Goal: Task Accomplishment & Management: Complete application form

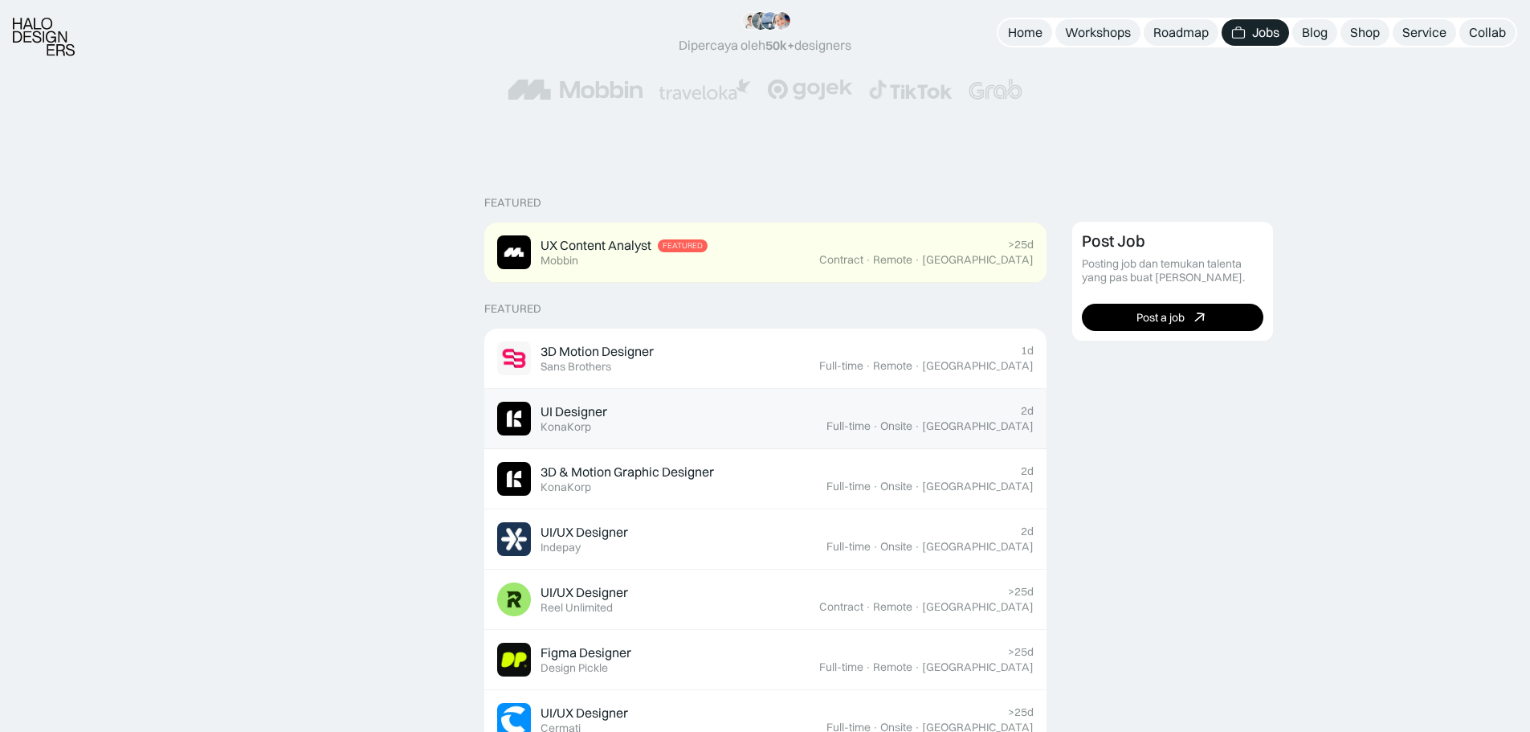
scroll to position [241, 0]
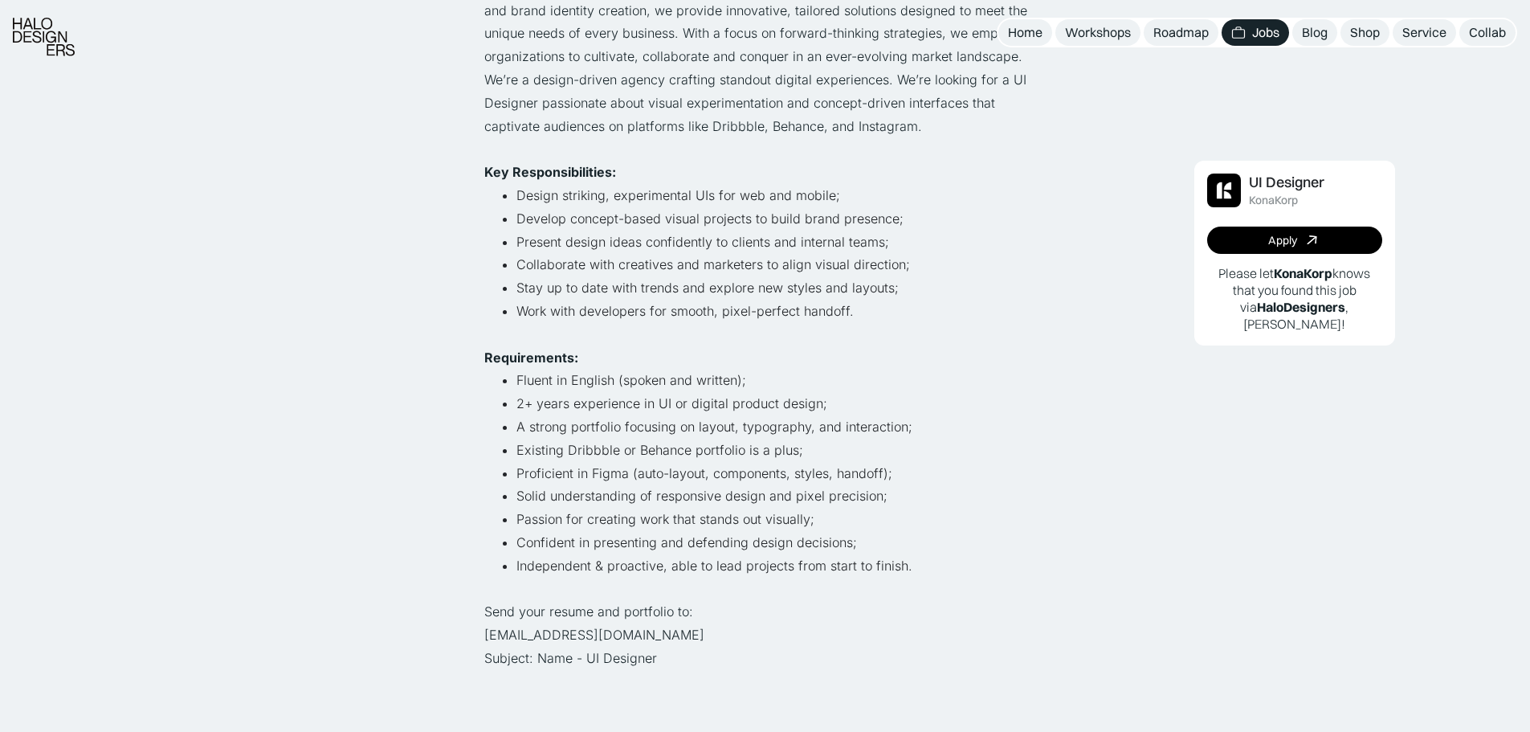
scroll to position [321, 0]
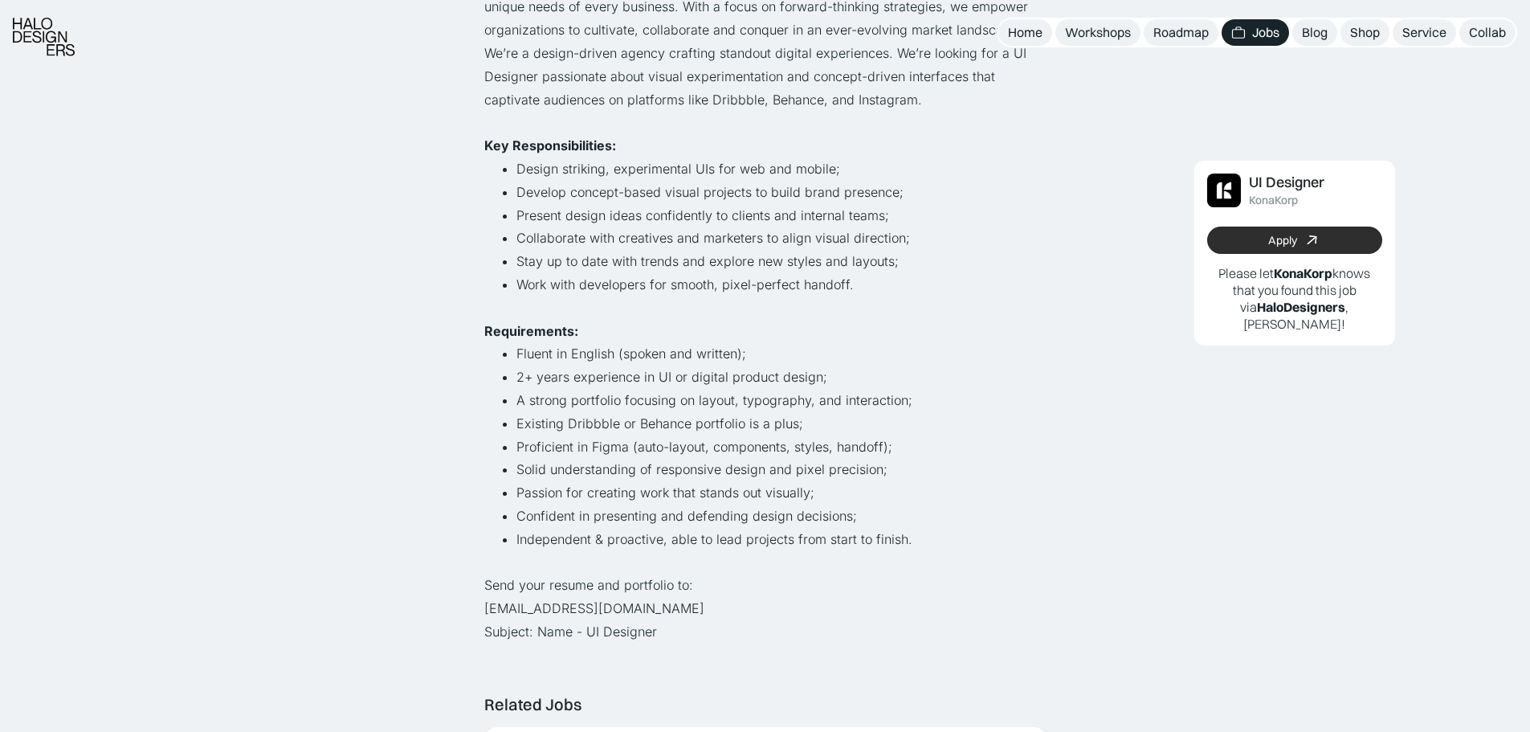
click at [1259, 245] on link "Apply" at bounding box center [1295, 240] width 175 height 27
drag, startPoint x: 617, startPoint y: 610, endPoint x: 484, endPoint y: 613, distance: 132.6
click at [484, 613] on p "Send your resume and portfolio to: [EMAIL_ADDRESS][DOMAIN_NAME] Subject: Name -…" at bounding box center [765, 608] width 562 height 69
copy p "[EMAIL_ADDRESS][DOMAIN_NAME]"
drag, startPoint x: 680, startPoint y: 622, endPoint x: 540, endPoint y: 636, distance: 140.5
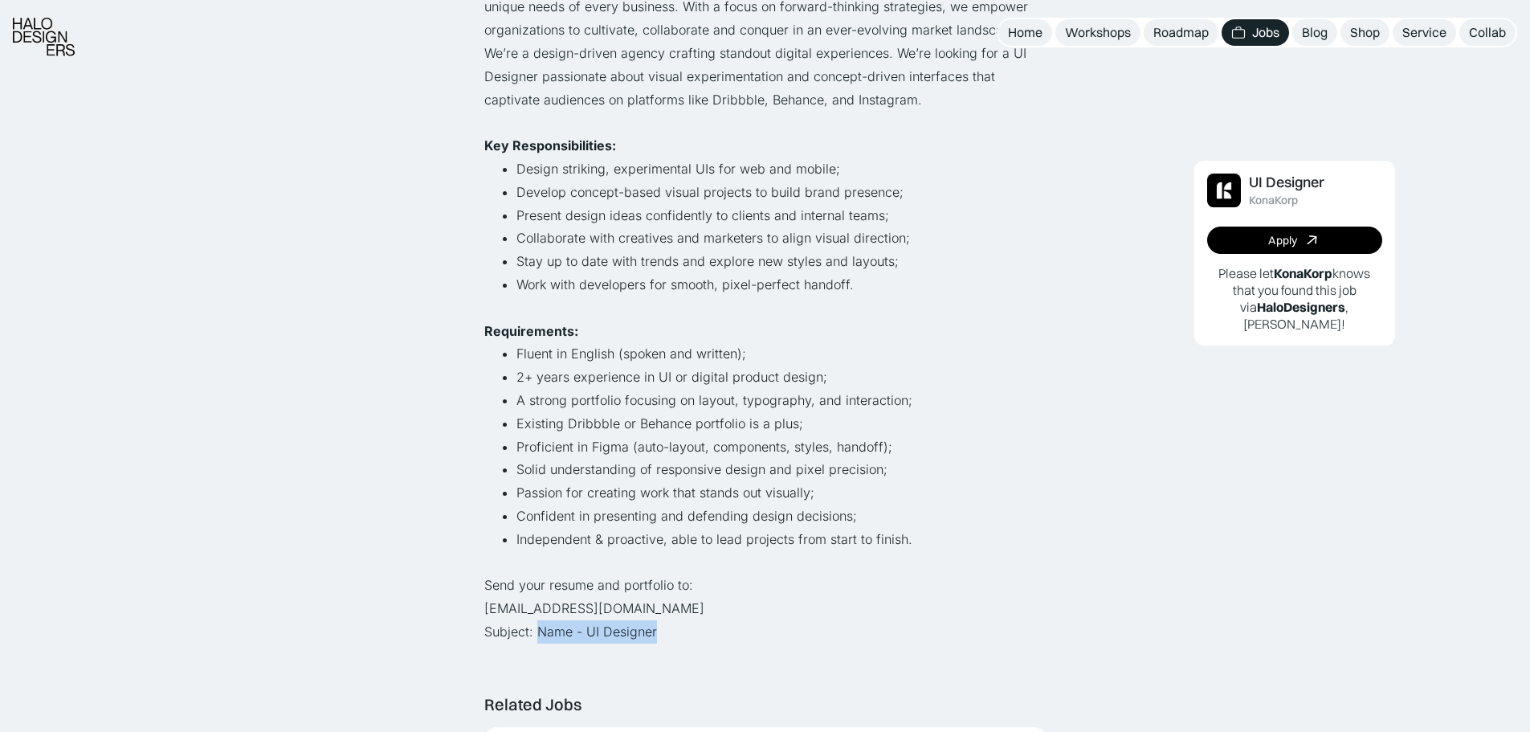
click at [540, 636] on p "Send your resume and portfolio to: [EMAIL_ADDRESS][DOMAIN_NAME] Subject: Name -…" at bounding box center [765, 608] width 562 height 69
copy p "Name - UI Designer"
